Goal: Task Accomplishment & Management: Use online tool/utility

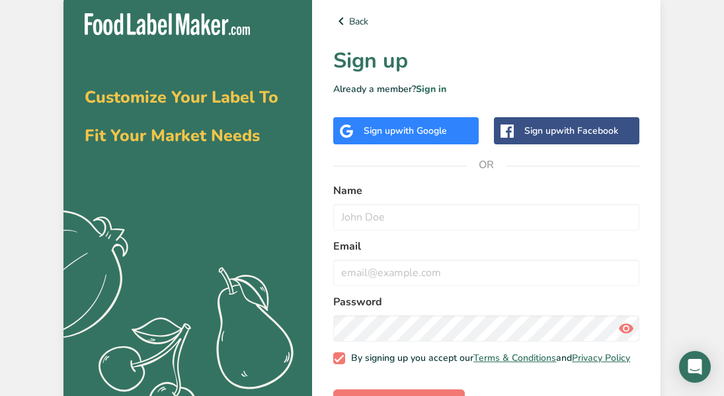
click at [405, 127] on span "with Google" at bounding box center [422, 130] width 52 height 13
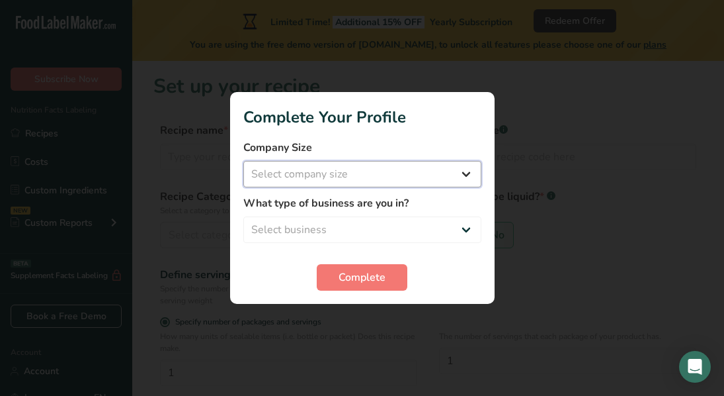
click at [463, 175] on select "Select company size Fewer than 10 Employees 10 to 50 Employees 51 to 500 Employ…" at bounding box center [362, 174] width 238 height 26
select select "1"
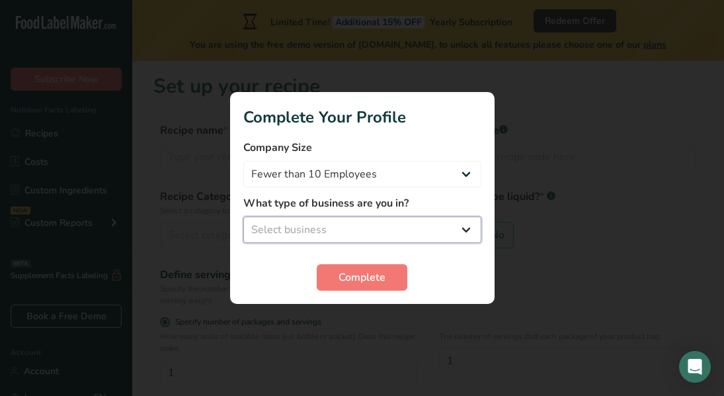
click at [472, 222] on select "Select business Packaged Food Manufacturer Restaurant & Cafe Bakery Meal Plans …" at bounding box center [362, 229] width 238 height 26
select select "1"
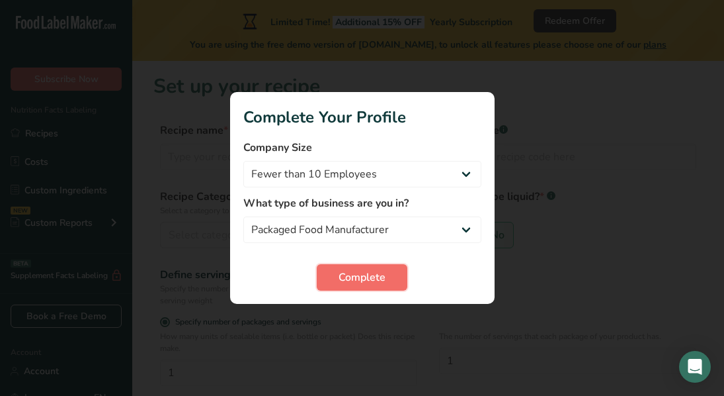
click at [381, 269] on span "Complete" at bounding box center [362, 277] width 47 height 16
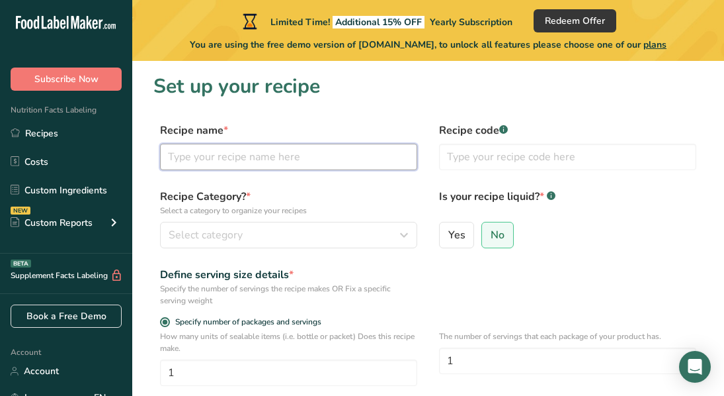
click at [298, 151] on input "text" at bounding box center [288, 157] width 257 height 26
type input "Chocolate chips"
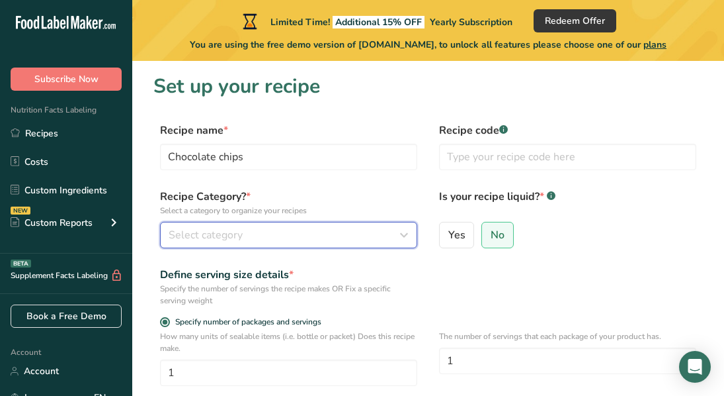
click at [334, 224] on button "Select category" at bounding box center [288, 235] width 257 height 26
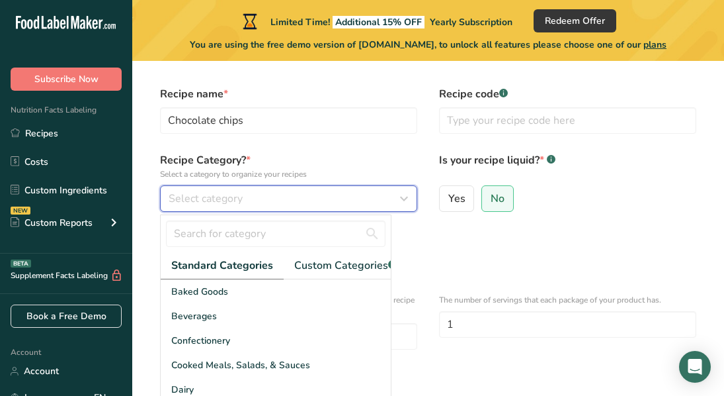
scroll to position [62, 0]
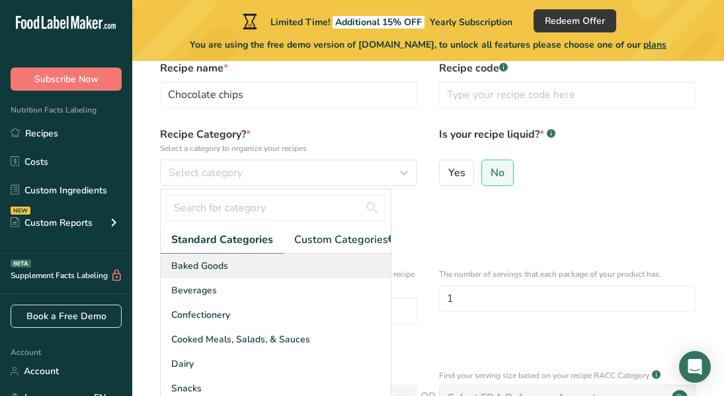
click at [238, 271] on div "Baked Goods" at bounding box center [276, 265] width 230 height 24
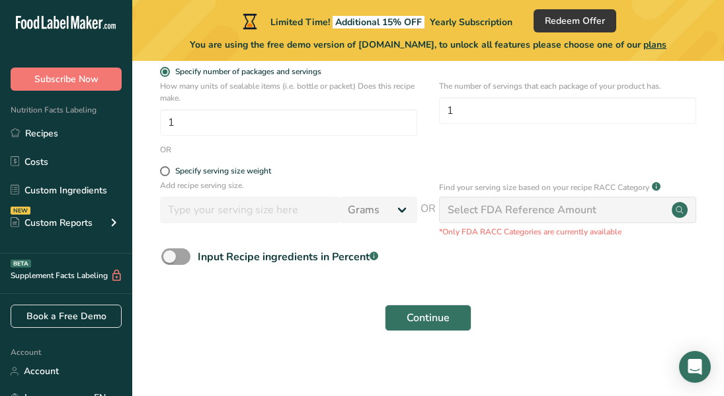
scroll to position [257, 0]
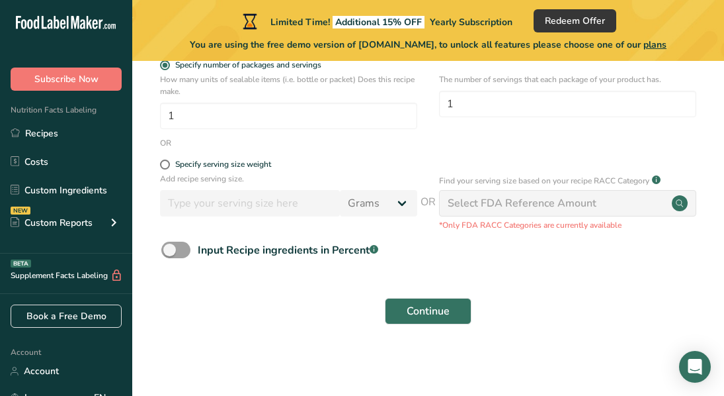
click at [204, 194] on input "number" at bounding box center [250, 203] width 180 height 26
click at [194, 218] on div "Add recipe serving size. Grams kg mg mcg lb oz l mL fl oz tbsp tsp cup qt gallon" at bounding box center [288, 198] width 257 height 50
click at [162, 168] on span at bounding box center [165, 164] width 10 height 10
click at [162, 168] on input "Specify serving size weight" at bounding box center [164, 164] width 9 height 9
radio input "true"
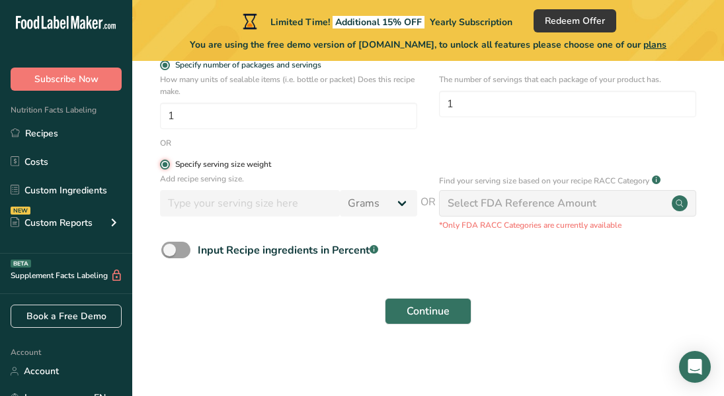
radio input "false"
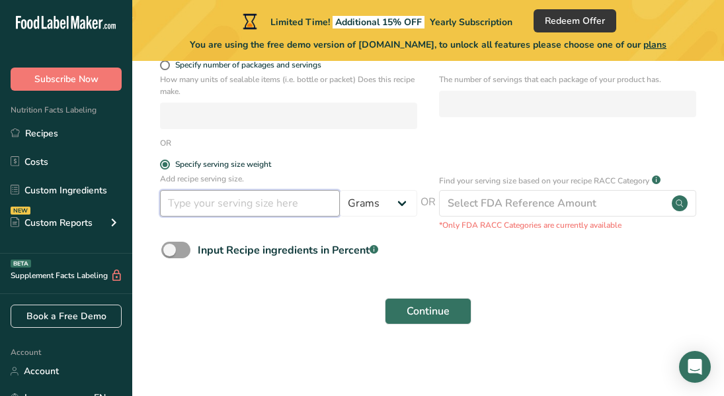
click at [232, 214] on input "number" at bounding box center [250, 203] width 180 height 26
type input "29.17"
click at [314, 291] on div "Continue" at bounding box center [428, 311] width 550 height 42
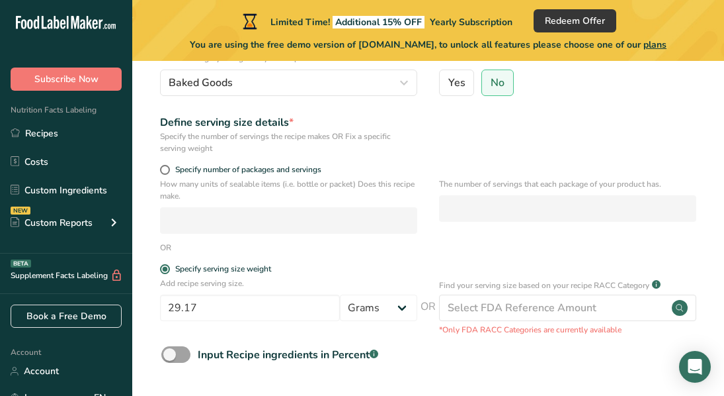
scroll to position [151, 0]
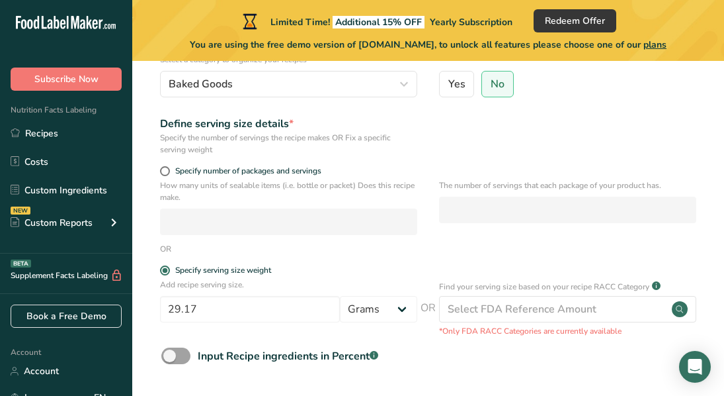
click at [356, 206] on div "How many units of sealable items (i.e. bottle or packet) Does this recipe make." at bounding box center [288, 207] width 257 height 56
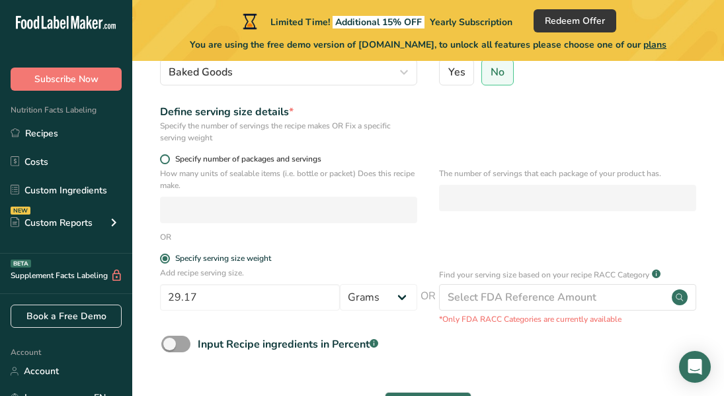
click at [160, 154] on label "Specify number of packages and servings" at bounding box center [288, 159] width 257 height 10
click at [160, 155] on input "Specify number of packages and servings" at bounding box center [164, 159] width 9 height 9
radio input "true"
radio input "false"
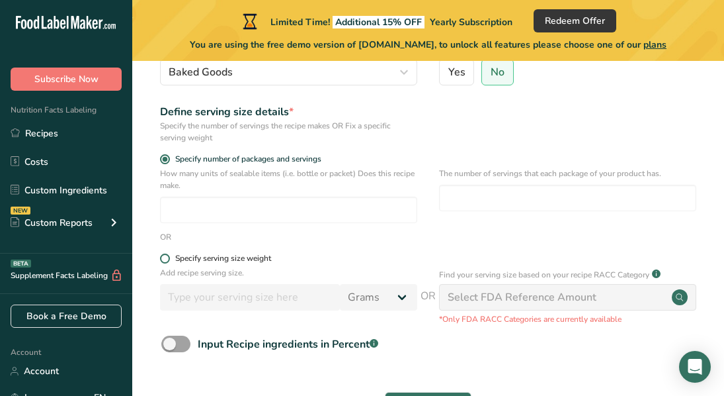
click at [161, 257] on span at bounding box center [165, 258] width 10 height 10
click at [161, 257] on input "Specify serving size weight" at bounding box center [164, 258] width 9 height 9
radio input "true"
radio input "false"
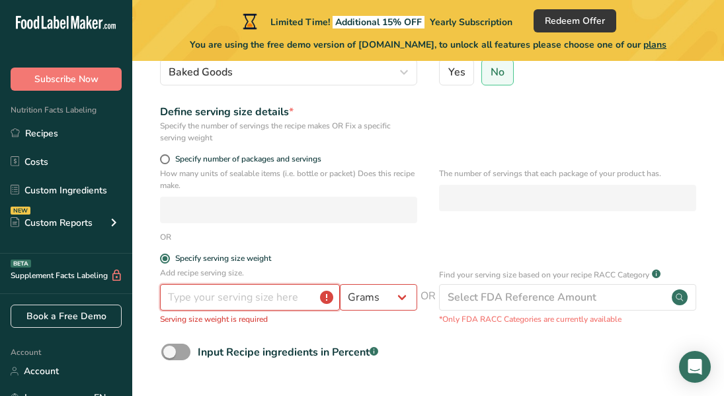
click at [186, 304] on input "number" at bounding box center [250, 297] width 180 height 26
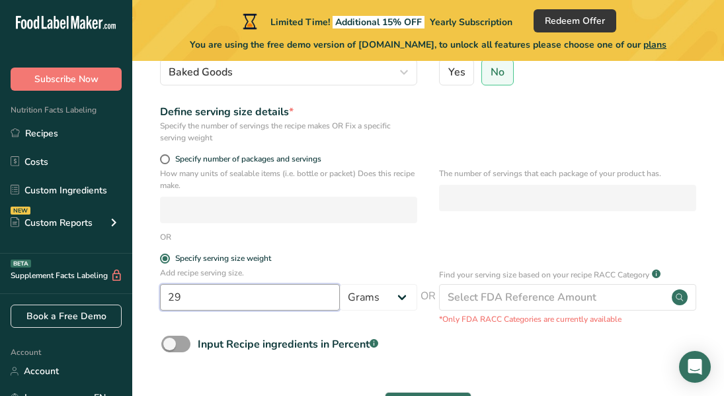
type input "29"
click at [299, 265] on div "Specify serving size weight" at bounding box center [288, 259] width 257 height 13
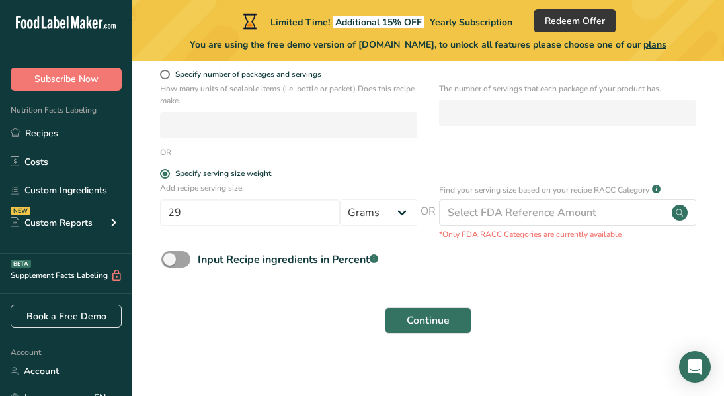
scroll to position [257, 0]
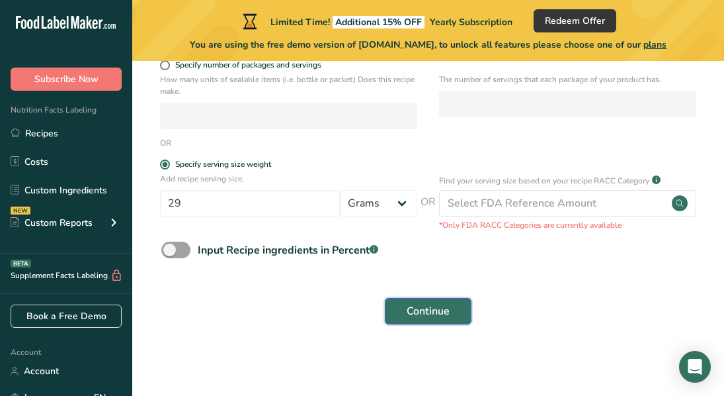
click at [428, 306] on span "Continue" at bounding box center [428, 311] width 43 height 16
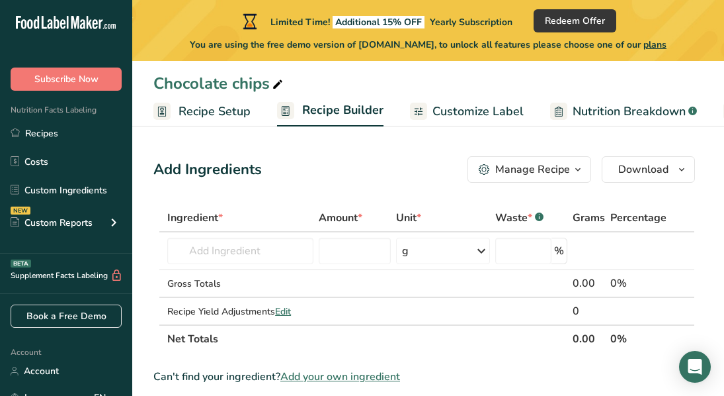
scroll to position [69, 0]
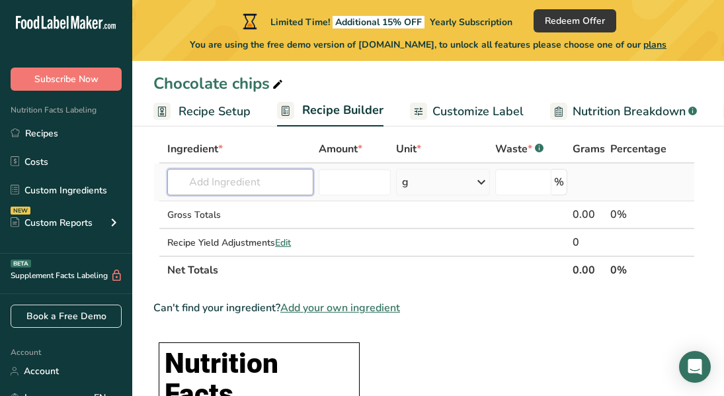
click at [237, 185] on input "text" at bounding box center [240, 182] width 146 height 26
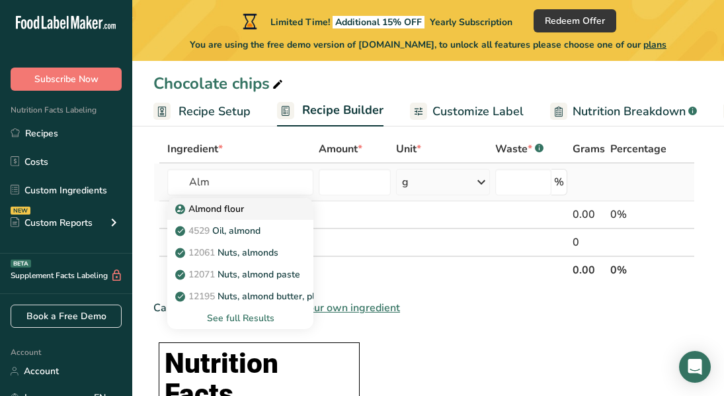
click at [242, 202] on p "Almond flour" at bounding box center [211, 209] width 66 height 14
type input "Almond flour"
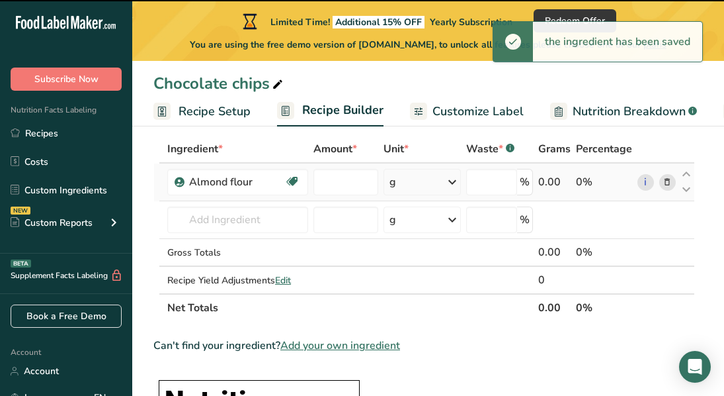
type input "0"
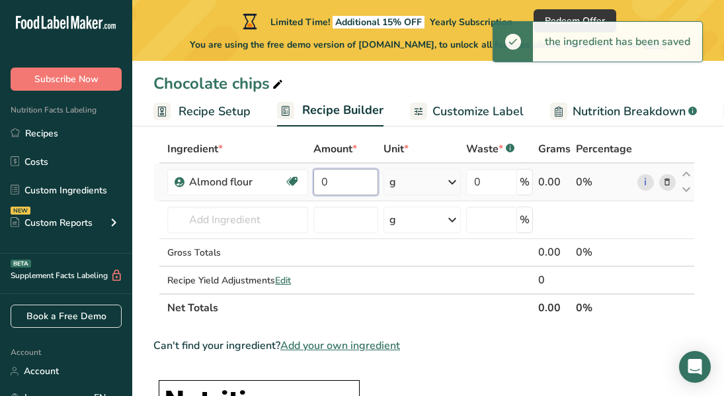
click at [361, 183] on input "0" at bounding box center [346, 182] width 65 height 26
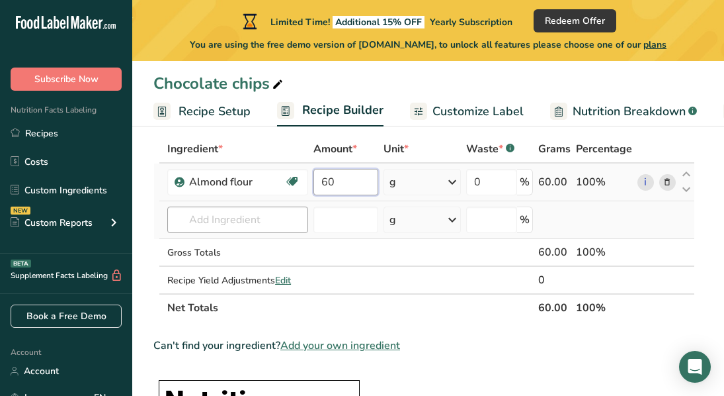
type input "60"
click at [226, 220] on div "Ingredient * Amount * Unit * Waste * .a-a{fill:#347362;}.b-a{fill:#fff;} Grams …" at bounding box center [424, 228] width 542 height 187
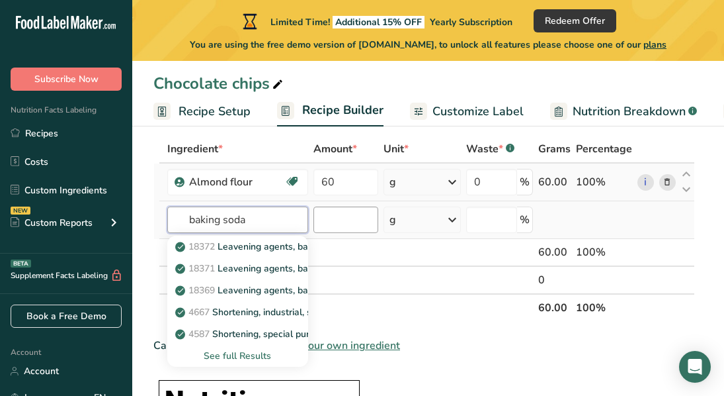
type input "baking soda"
click at [348, 214] on input "number" at bounding box center [346, 219] width 65 height 26
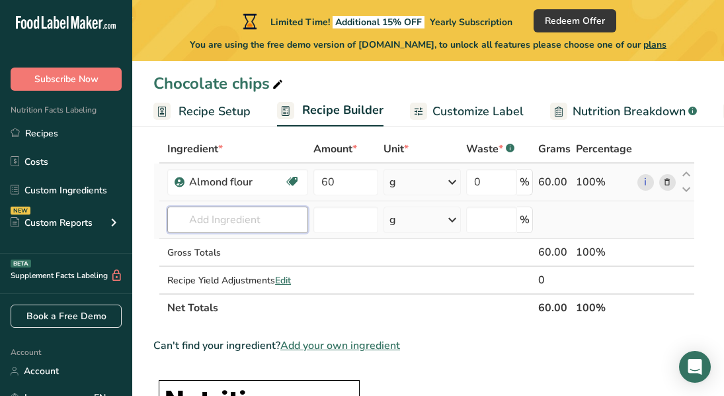
click at [266, 208] on input "text" at bounding box center [237, 219] width 141 height 26
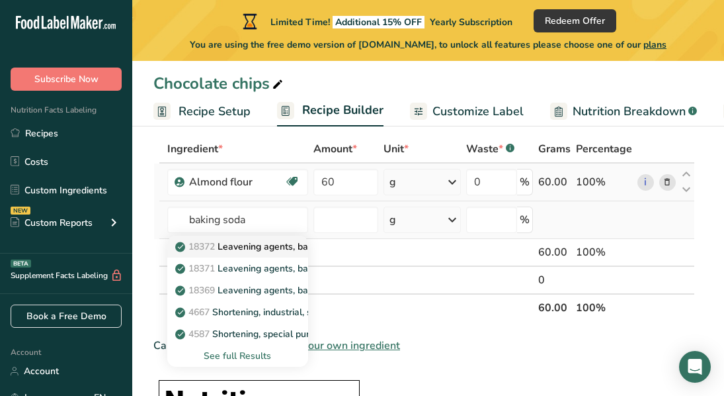
click at [271, 243] on p "18372 Leavening agents, baking soda" at bounding box center [263, 246] width 171 height 14
type input "Leavening agents, baking soda"
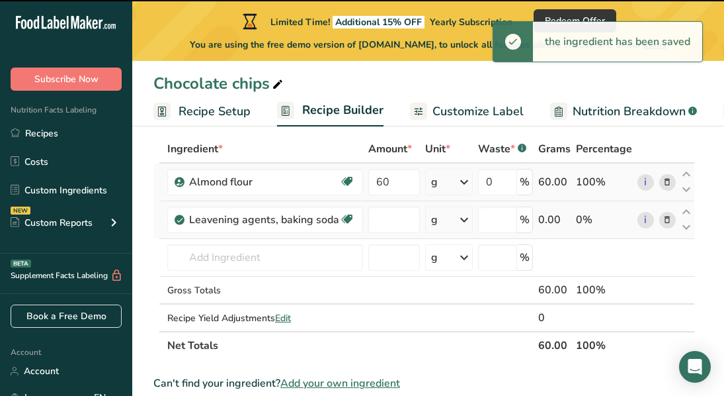
type input "0"
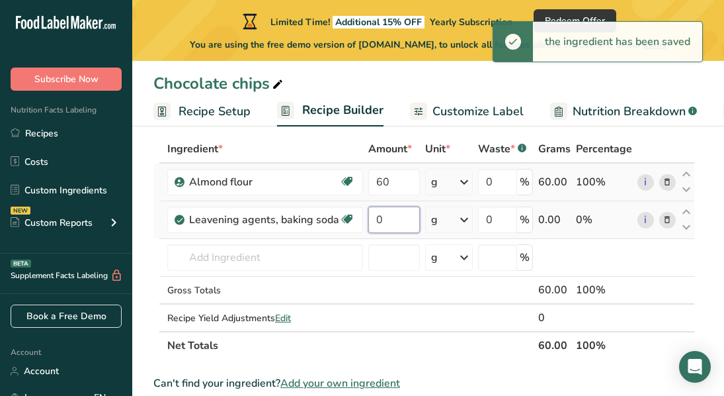
click at [368, 223] on input "0" at bounding box center [394, 219] width 52 height 26
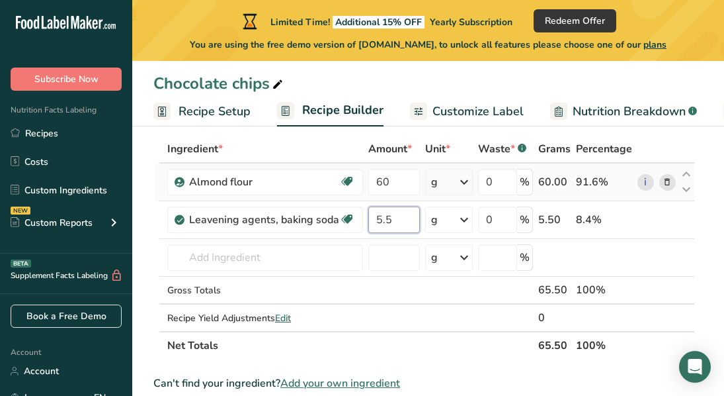
type input "5.5"
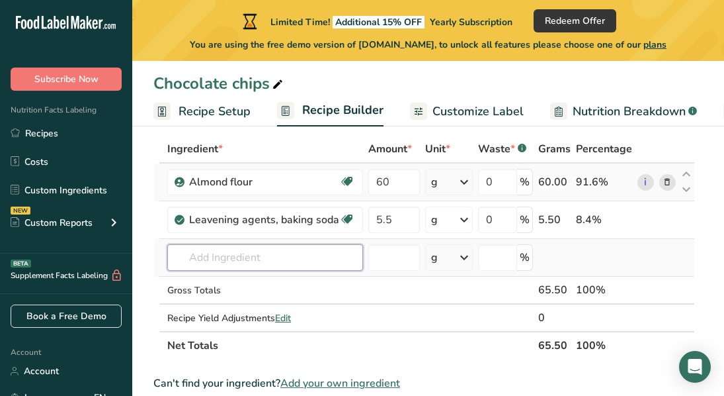
click at [212, 261] on div "Ingredient * Amount * Unit * Waste * .a-a{fill:#347362;}.b-a{fill:#fff;} Grams …" at bounding box center [424, 247] width 542 height 224
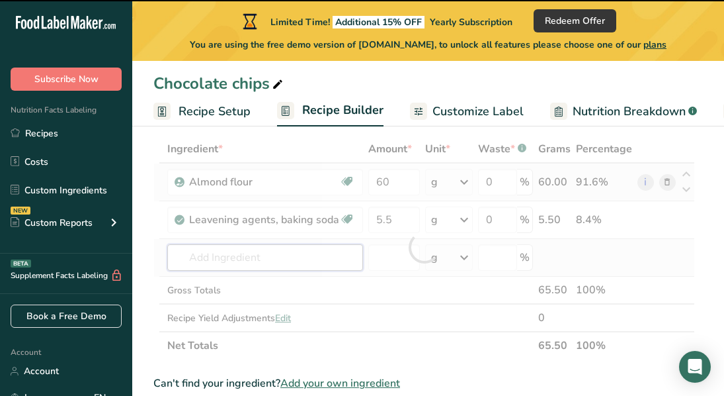
type input "c"
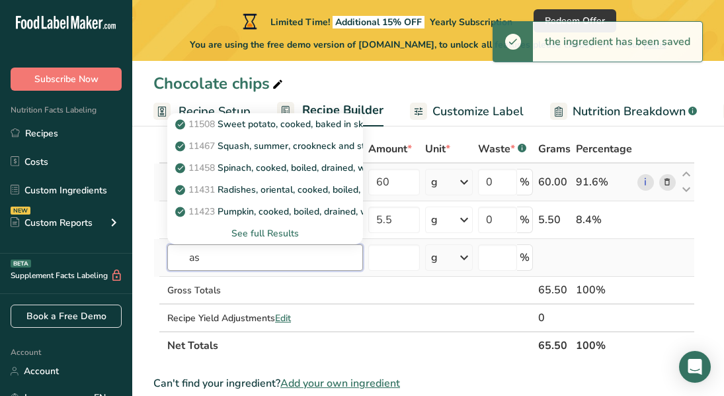
type input "a"
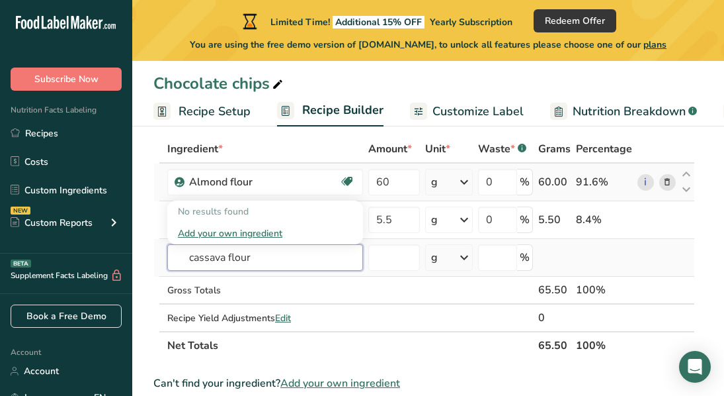
type input "cassava flour"
click at [299, 209] on div "No results found" at bounding box center [265, 211] width 196 height 22
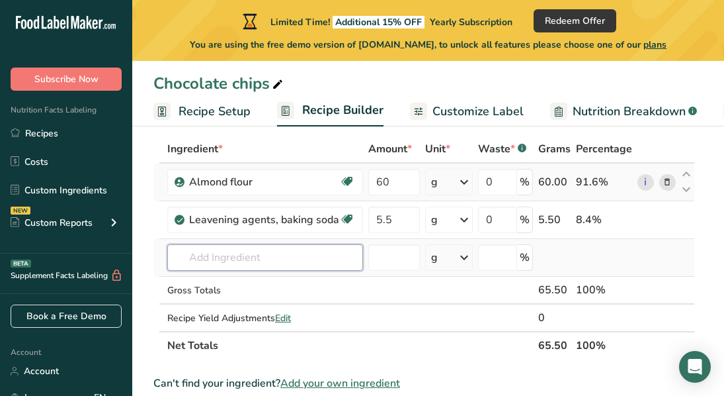
click at [292, 260] on input "text" at bounding box center [265, 257] width 196 height 26
type input "cassava flour"
click at [392, 262] on input "number" at bounding box center [394, 257] width 52 height 26
click at [264, 262] on input "text" at bounding box center [265, 257] width 196 height 26
type input "cassava flour"
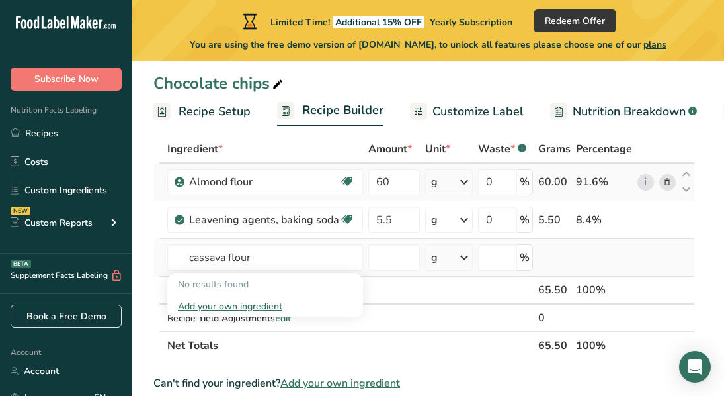
click at [237, 308] on div "Add your own ingredient" at bounding box center [265, 306] width 175 height 14
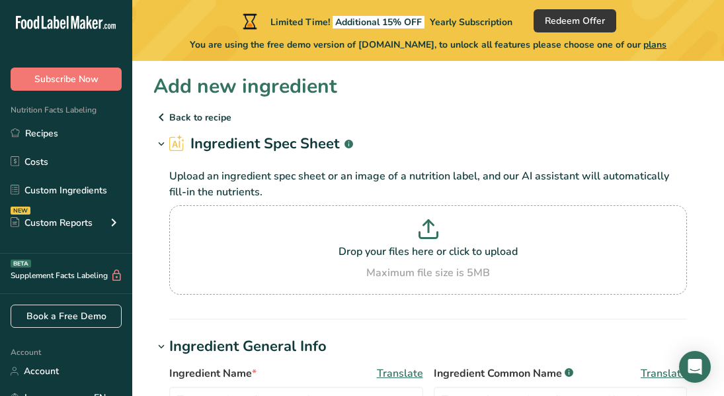
click at [201, 120] on p "Back to recipe" at bounding box center [428, 117] width 550 height 16
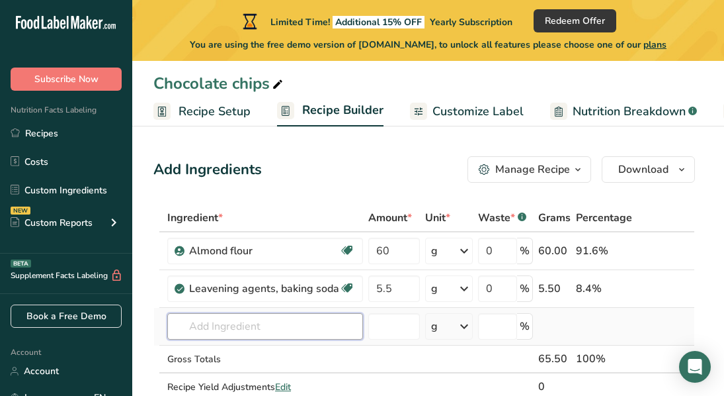
click at [222, 331] on input "text" at bounding box center [265, 326] width 196 height 26
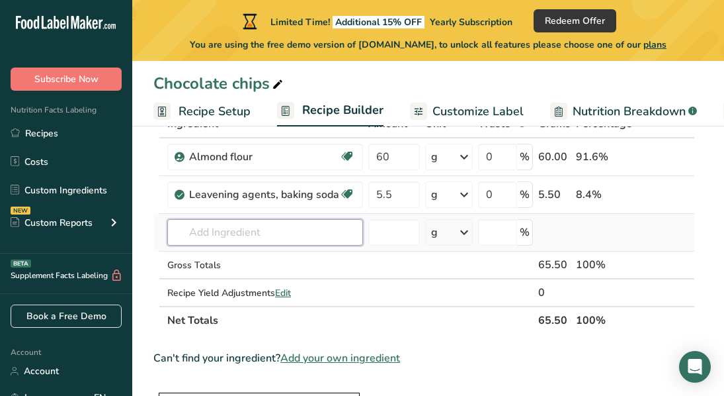
scroll to position [95, 0]
click at [310, 357] on span "Add your own ingredient" at bounding box center [340, 357] width 120 height 16
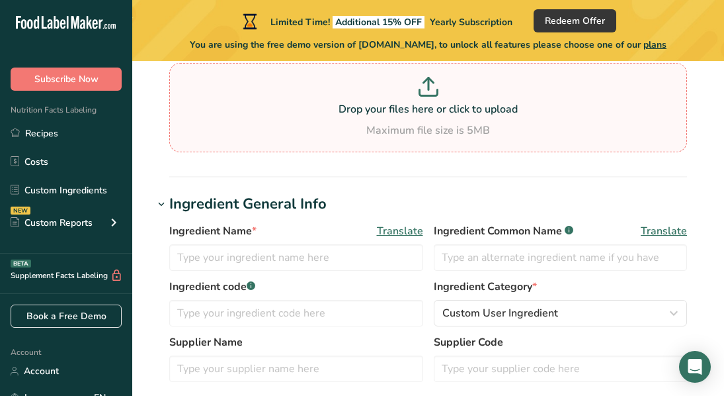
scroll to position [144, 0]
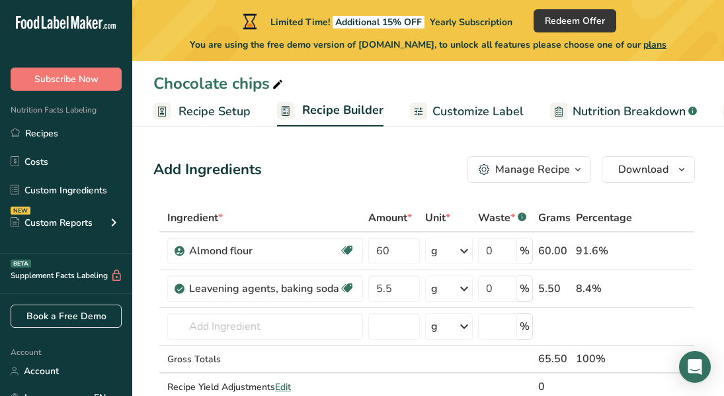
click at [351, 163] on div "Add Ingredients Manage Recipe Delete Recipe Duplicate Recipe Scale Recipe Save …" at bounding box center [424, 169] width 542 height 26
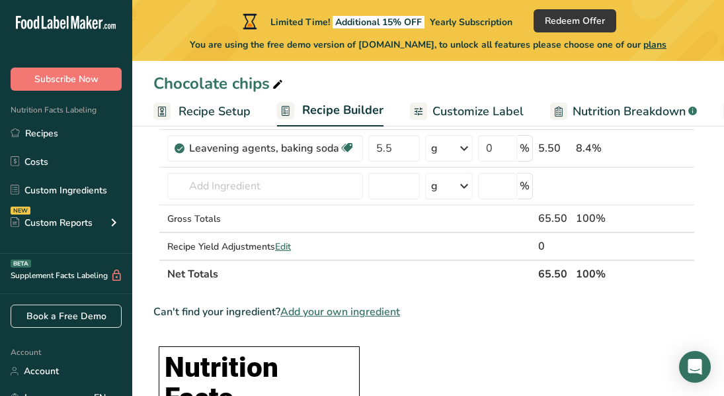
scroll to position [142, 0]
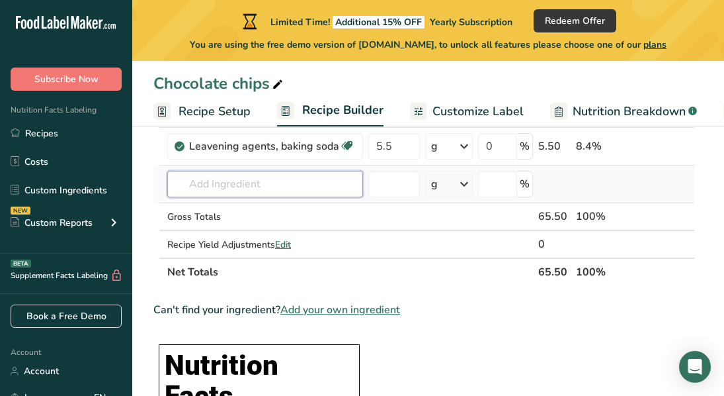
click at [251, 184] on input "text" at bounding box center [265, 184] width 196 height 26
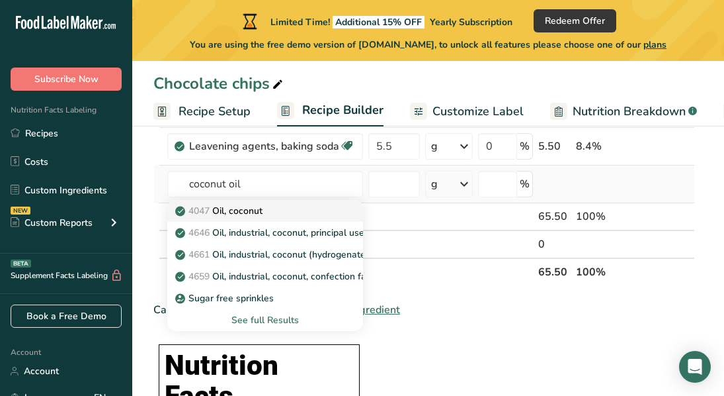
click at [249, 216] on p "4047 Oil, coconut" at bounding box center [220, 211] width 85 height 14
type input "Oil, coconut"
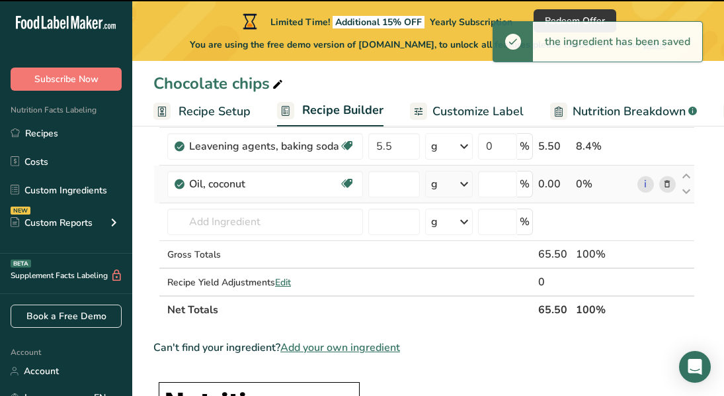
type input "0"
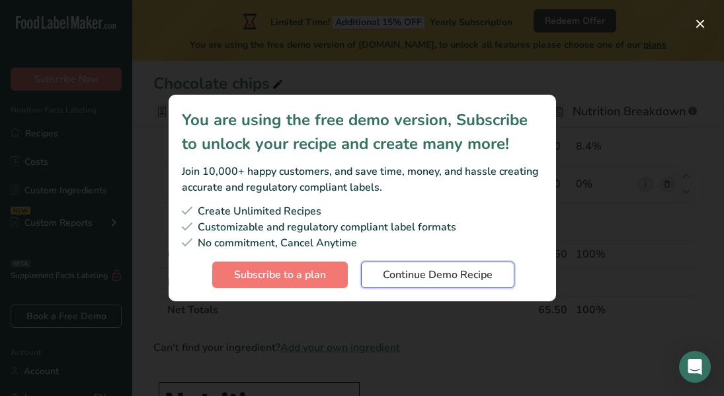
click at [411, 265] on button "Continue Demo Recipe" at bounding box center [437, 274] width 153 height 26
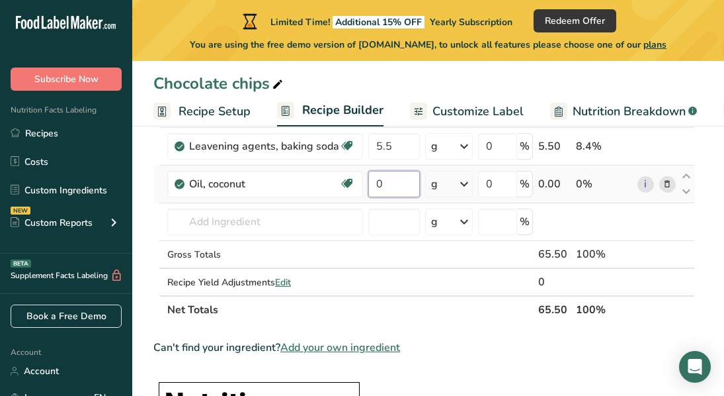
click at [380, 187] on input "0" at bounding box center [394, 184] width 52 height 26
type input "79"
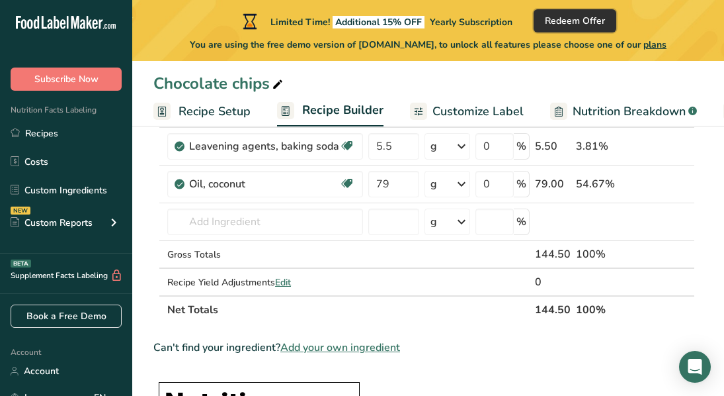
click at [583, 20] on span "Redeem Offer" at bounding box center [575, 21] width 60 height 14
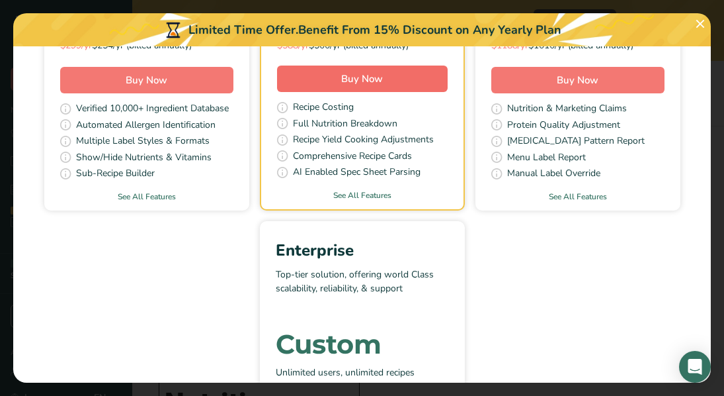
scroll to position [286, 0]
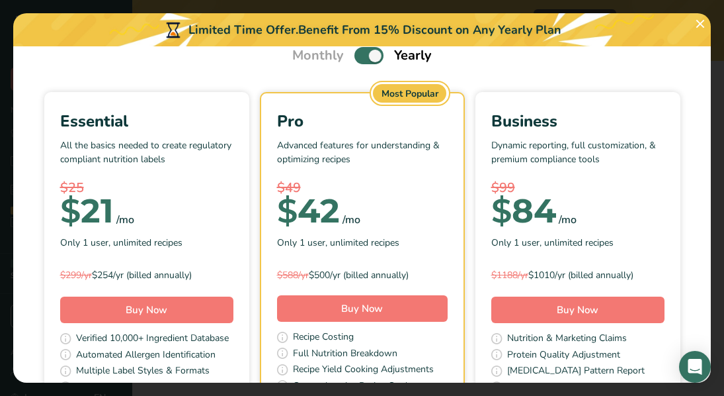
scroll to position [60, 0]
